Goal: Information Seeking & Learning: Find specific fact

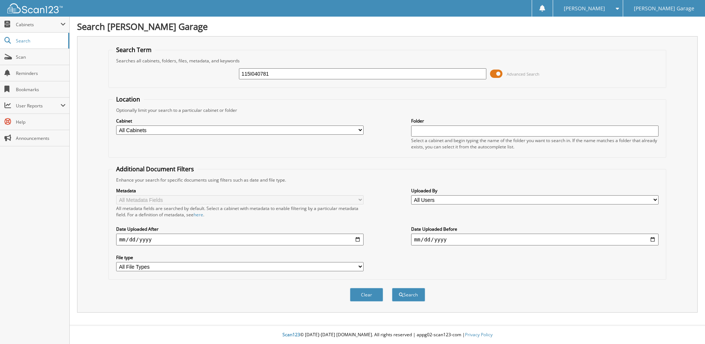
type input "115I040781"
click at [392, 288] on button "Search" at bounding box center [408, 295] width 33 height 14
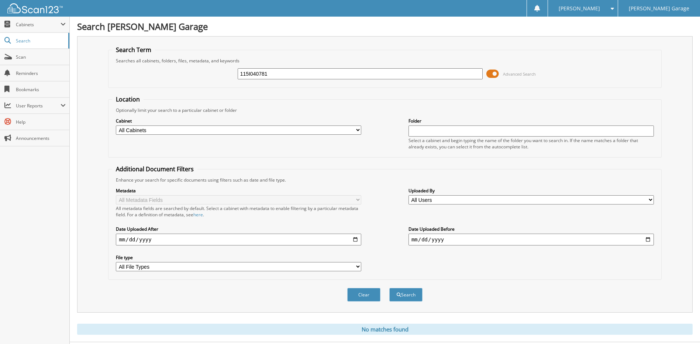
drag, startPoint x: 295, startPoint y: 76, endPoint x: 134, endPoint y: 63, distance: 162.0
click at [134, 63] on fieldset "Search Term Searches all cabinets, folders, files, metadata, and keywords 115I0…" at bounding box center [384, 67] width 553 height 42
type input "059-780469"
click at [389, 288] on button "Search" at bounding box center [405, 295] width 33 height 14
